Goal: Task Accomplishment & Management: Use online tool/utility

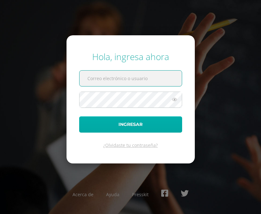
type input "yazmintzorin2023@maiagt.org"
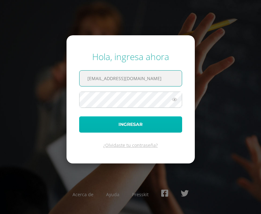
click at [122, 127] on button "Ingresar" at bounding box center [130, 124] width 103 height 16
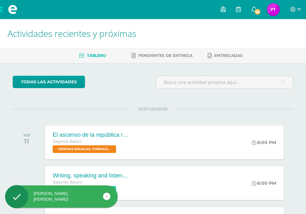
click at [261, 43] on h1 "Actividades recientes y próximas" at bounding box center [153, 33] width 291 height 29
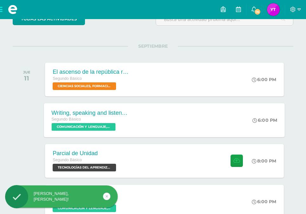
scroll to position [63, 0]
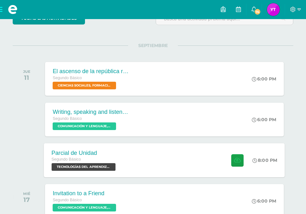
click at [79, 164] on span "TECNOLOGÍAS DEL APRENDIZAJE Y LA COMUNICACIÓN 'Sección A'" at bounding box center [84, 167] width 64 height 8
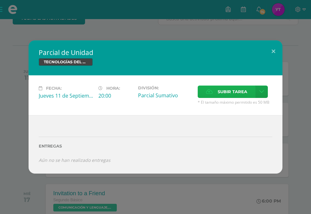
click at [212, 91] on icon at bounding box center [209, 91] width 7 height 4
click at [0, 0] on input "Subir tarea" at bounding box center [0, 0] width 0 height 0
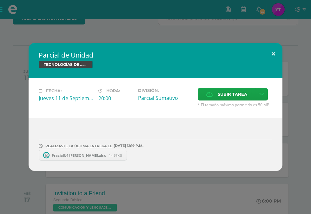
click at [261, 53] on button at bounding box center [273, 54] width 18 height 22
